Goal: Information Seeking & Learning: Learn about a topic

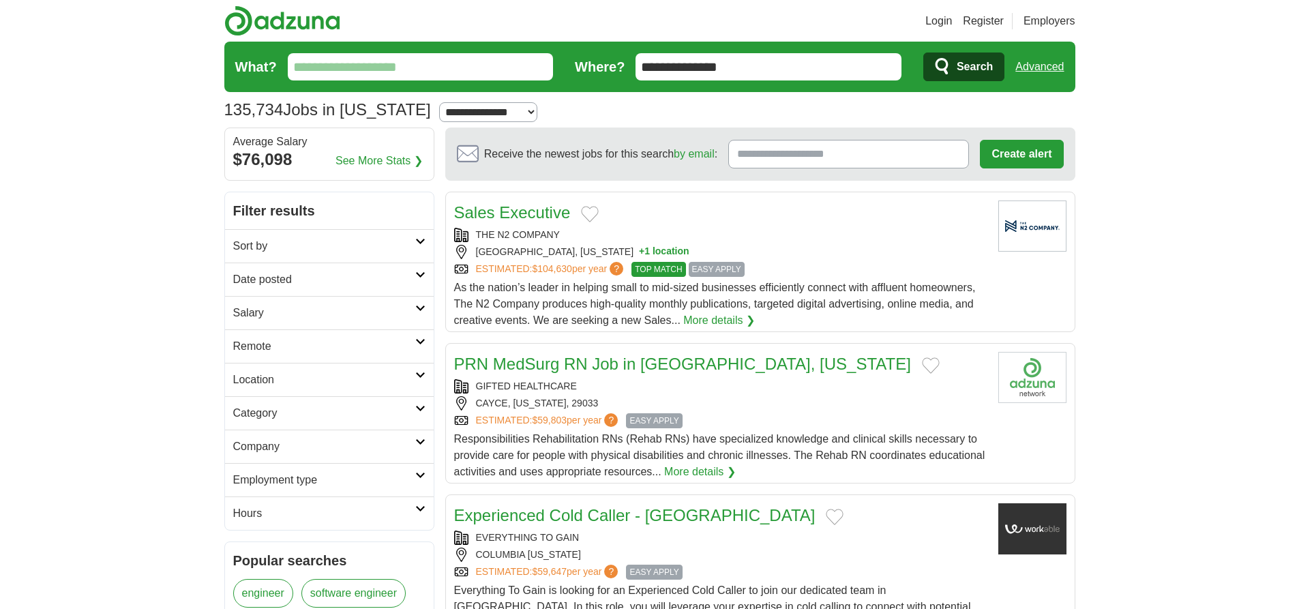
click at [428, 65] on input "What?" at bounding box center [421, 66] width 266 height 27
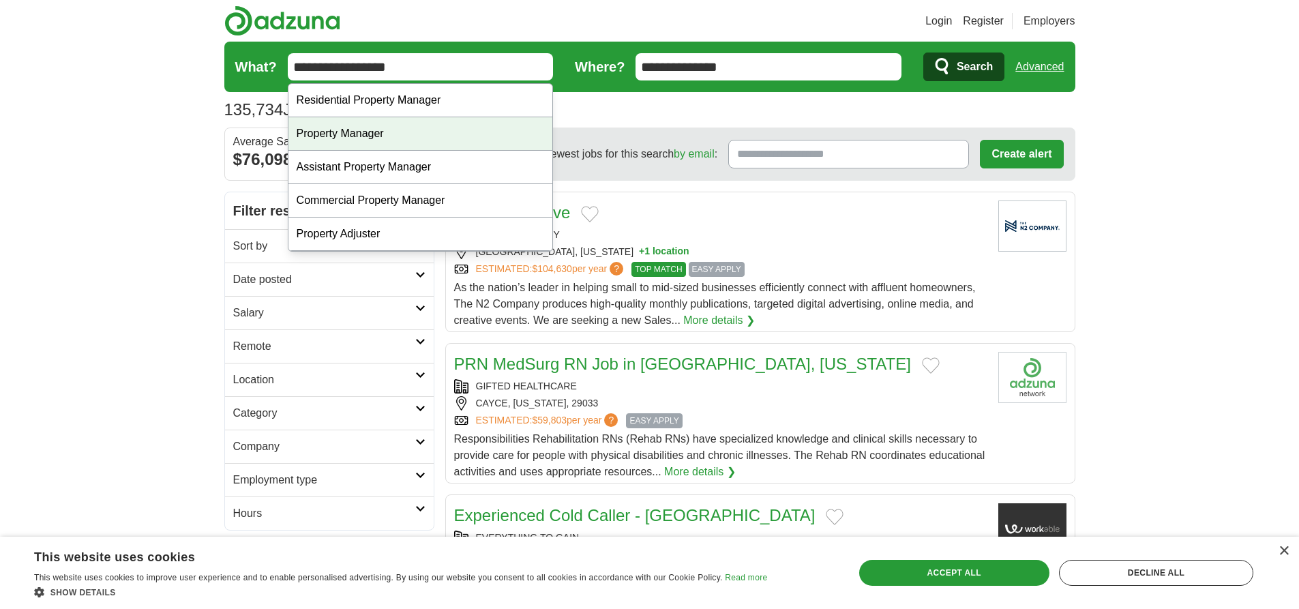
click at [371, 130] on div "Property Manager" at bounding box center [421, 133] width 265 height 33
type input "**********"
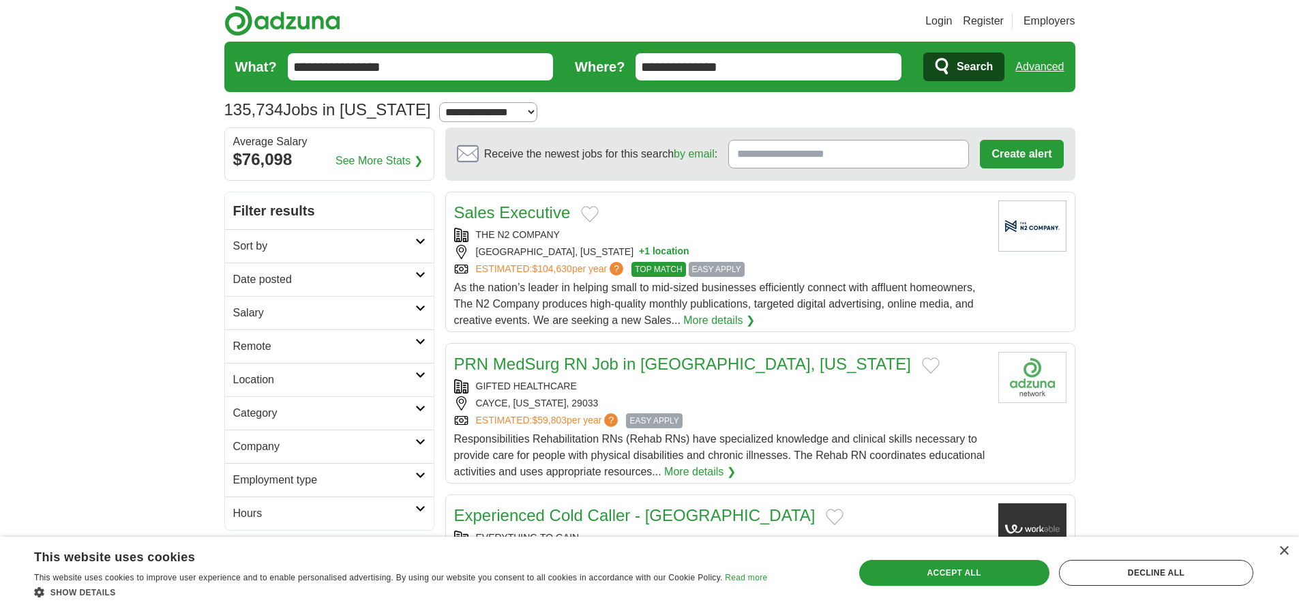
click at [971, 61] on span "Search" at bounding box center [975, 66] width 36 height 27
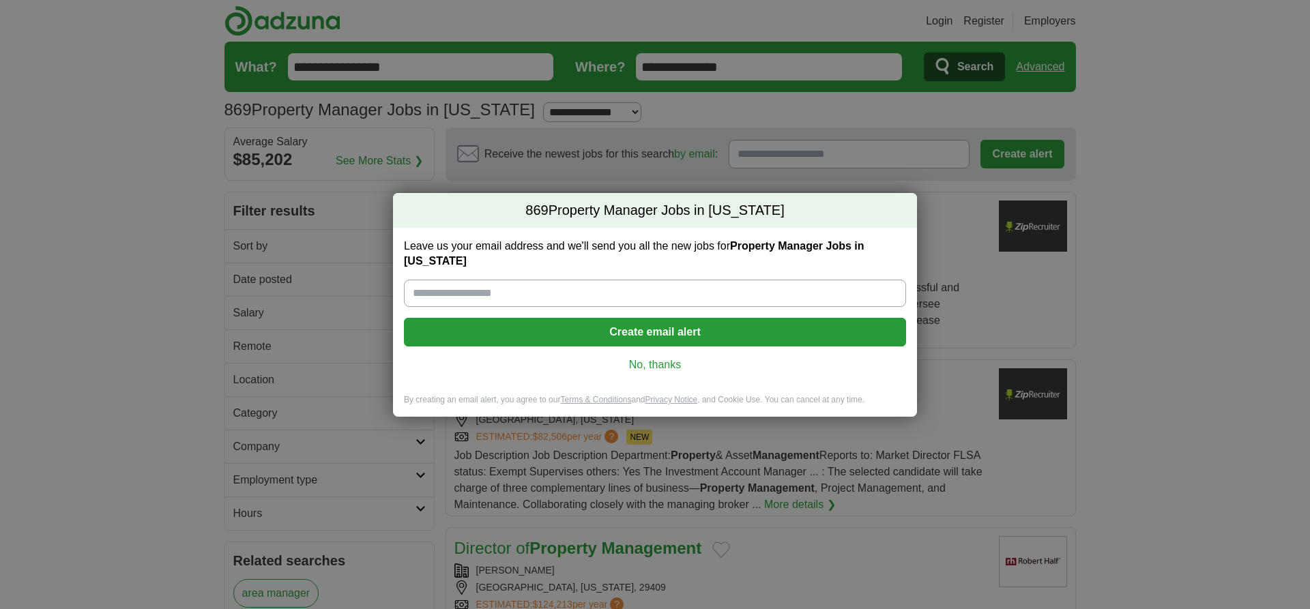
click at [646, 364] on link "No, thanks" at bounding box center [655, 364] width 480 height 15
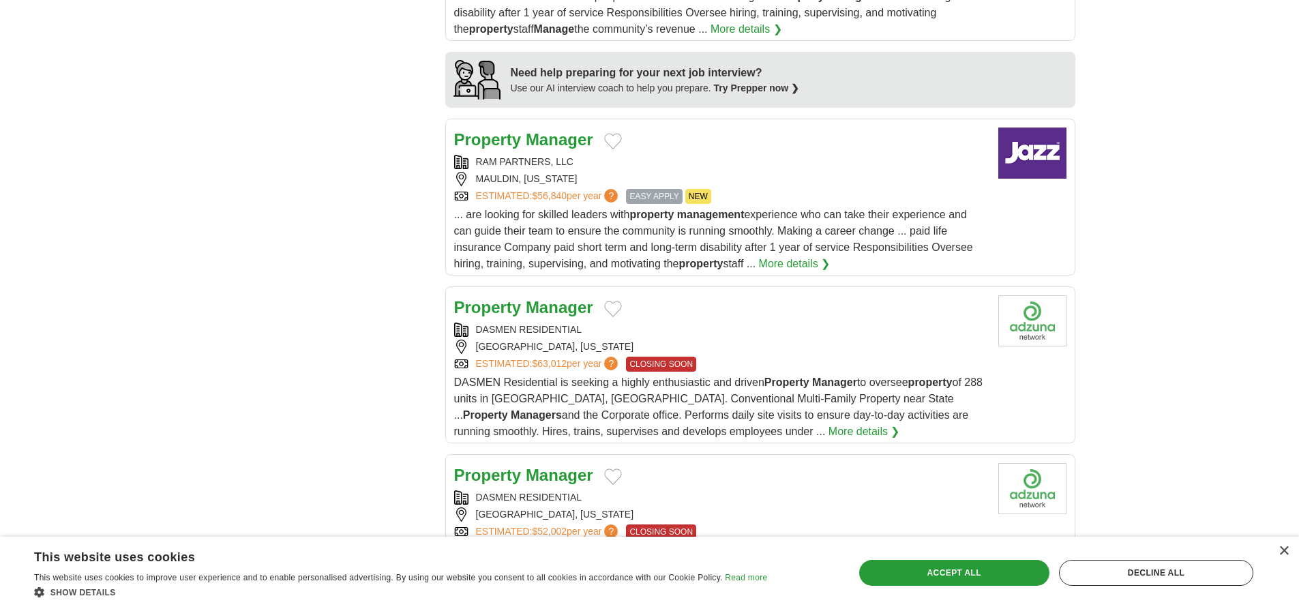
scroll to position [1228, 0]
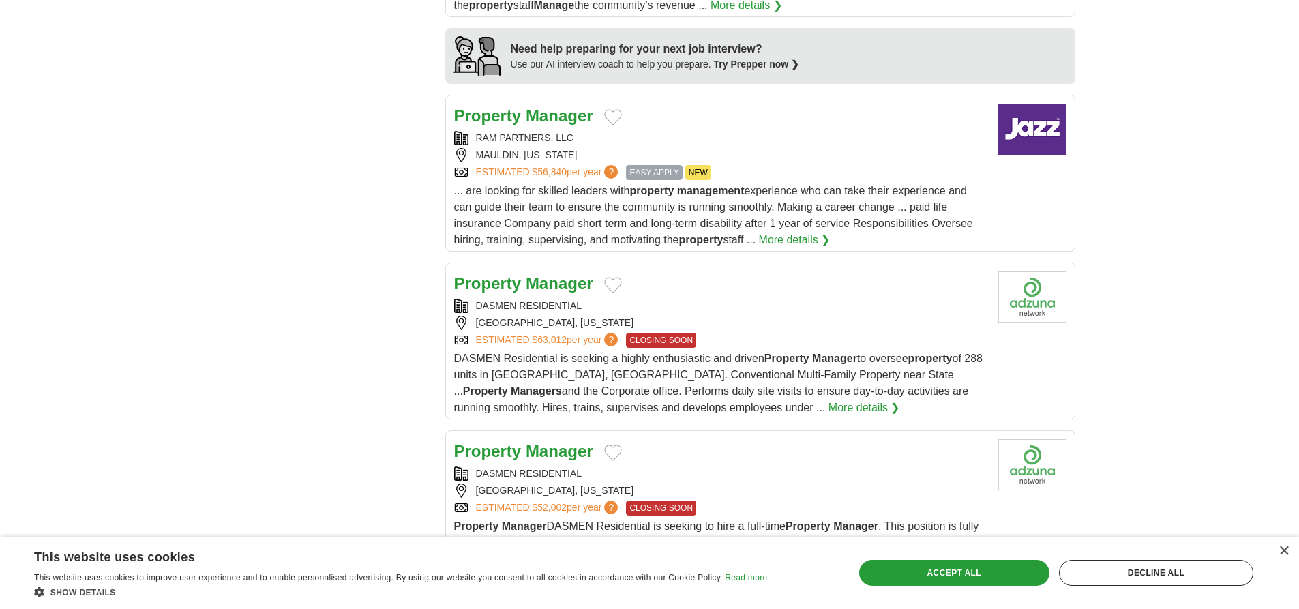
click at [562, 284] on strong "Manager" at bounding box center [560, 283] width 68 height 18
